Goal: Navigation & Orientation: Find specific page/section

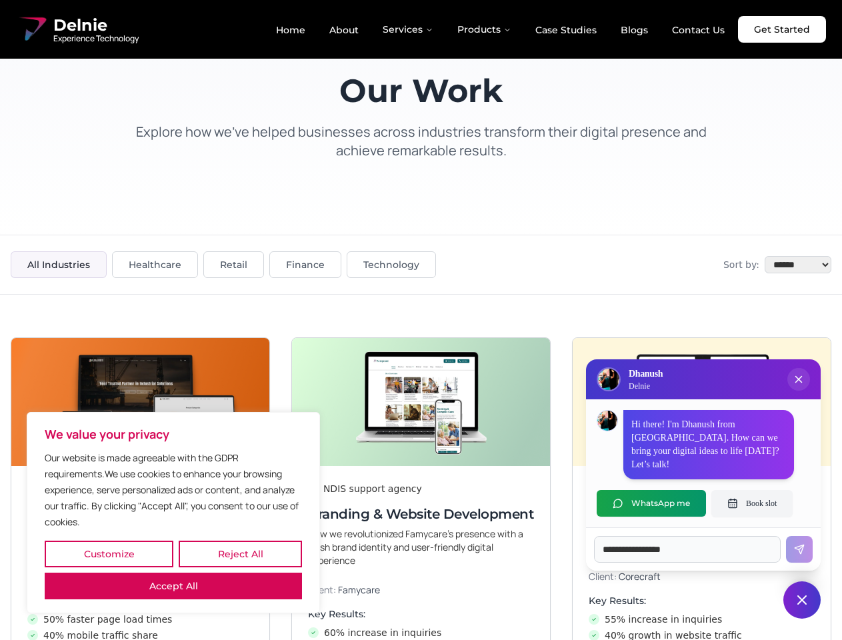
click at [109, 554] on button "Customize" at bounding box center [109, 554] width 129 height 27
click at [0, 0] on div at bounding box center [0, 0] width 0 height 0
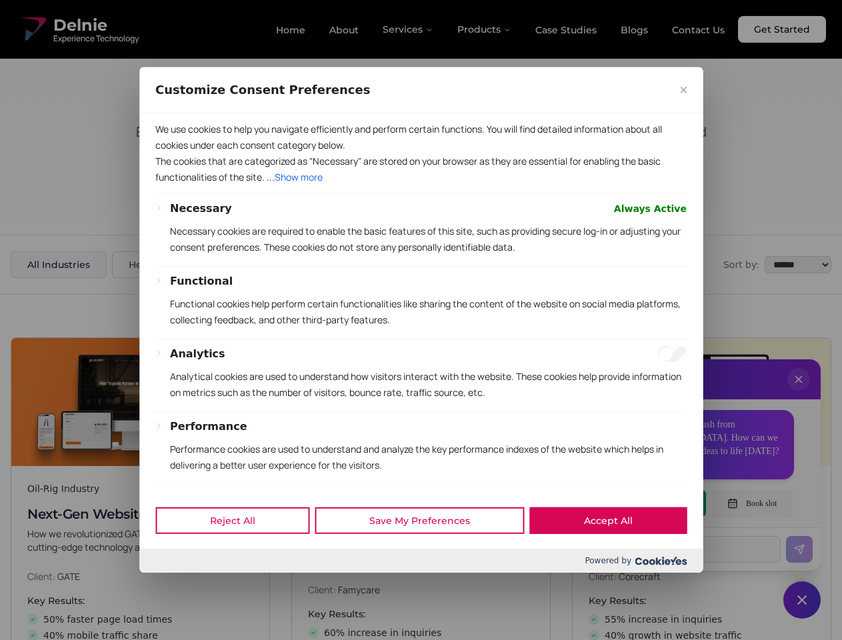
click at [173, 492] on div "We use cookies to help you navigate efficiently and perform certain functions. …" at bounding box center [420, 302] width 563 height 379
click at [421, 320] on div "Functional Functional cookies help perform certain functionalities like sharing…" at bounding box center [428, 305] width 517 height 65
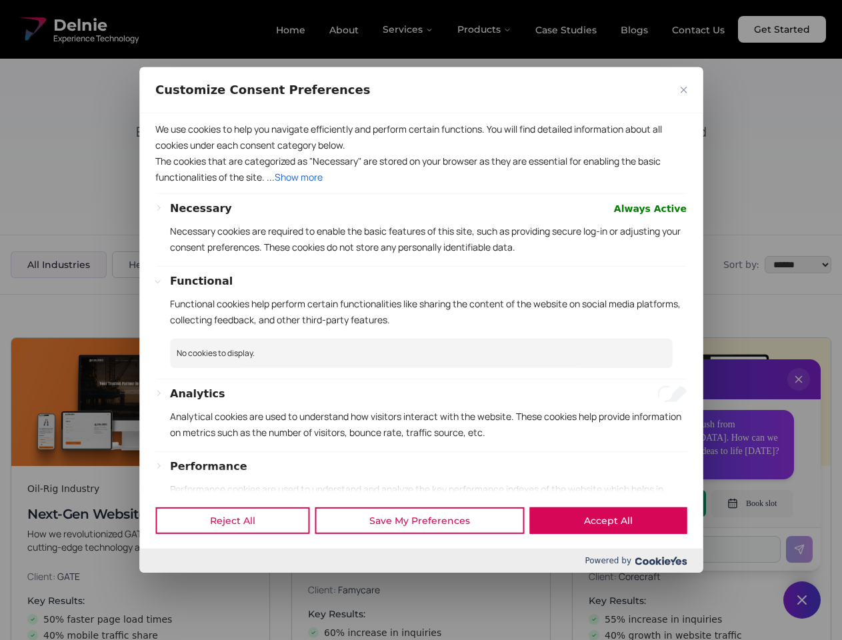
click at [799, 393] on div at bounding box center [421, 320] width 842 height 640
click at [652, 503] on div "Reject All Save My Preferences Accept All" at bounding box center [420, 520] width 563 height 57
click at [752, 503] on div at bounding box center [421, 320] width 842 height 640
click at [802, 600] on div at bounding box center [421, 320] width 842 height 640
click at [409, 29] on div at bounding box center [421, 320] width 842 height 640
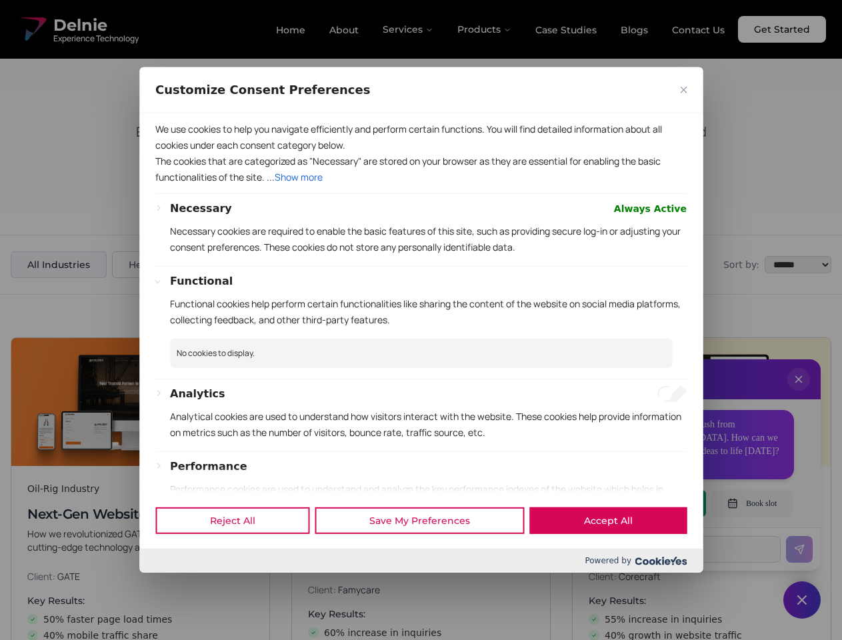
click at [485, 29] on div at bounding box center [421, 320] width 842 height 640
